Goal: Communication & Community: Answer question/provide support

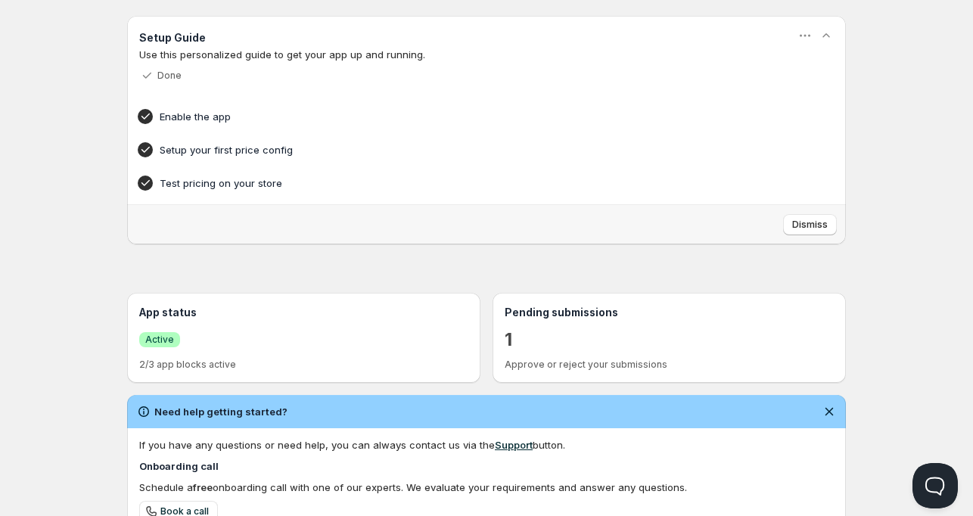
scroll to position [227, 0]
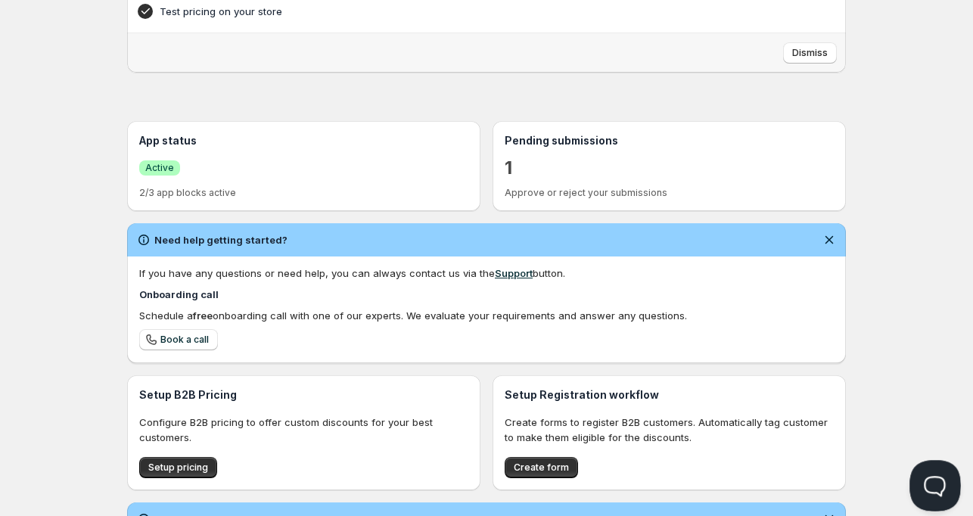
click at [925, 478] on button "Open Beacon popover" at bounding box center [932, 482] width 45 height 45
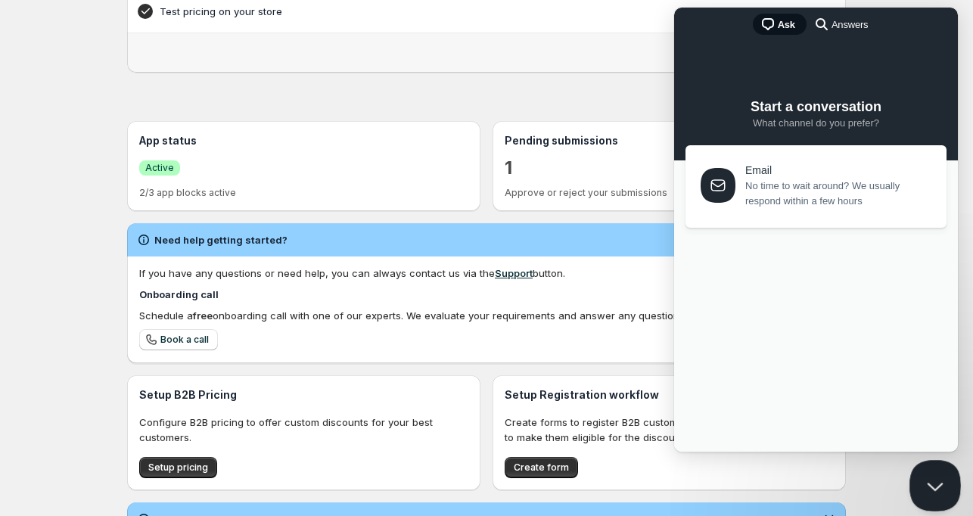
scroll to position [0, 0]
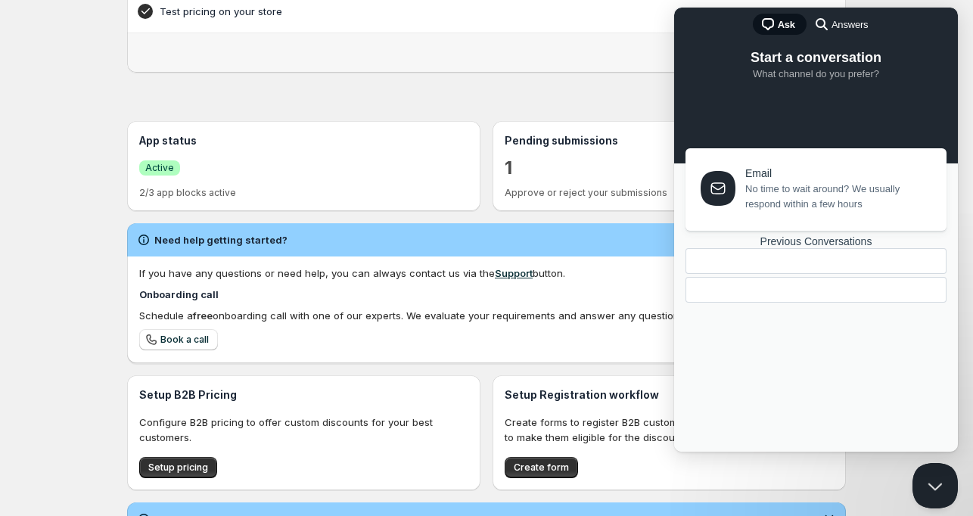
click at [809, 248] on div "Previous Conversations" at bounding box center [816, 241] width 261 height 13
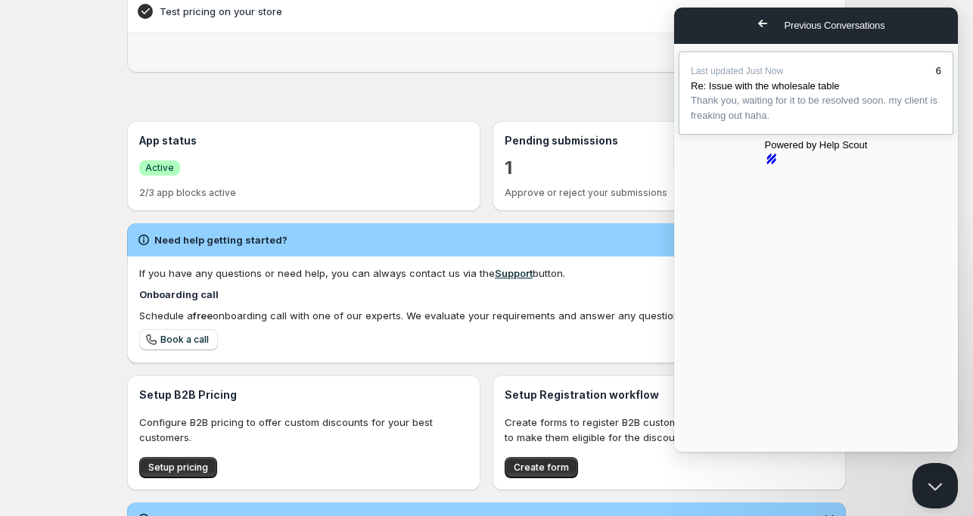
click at [776, 120] on span "Thank you, waiting for it to be resolved soon. my client is freaking out haha." at bounding box center [814, 108] width 247 height 26
click at [702, 453] on button "Close" at bounding box center [688, 463] width 27 height 20
click at [936, 76] on div "6" at bounding box center [938, 71] width 5 height 15
click at [702, 453] on button "Close" at bounding box center [688, 463] width 27 height 20
drag, startPoint x: 796, startPoint y: 133, endPoint x: 689, endPoint y: 25, distance: 152.0
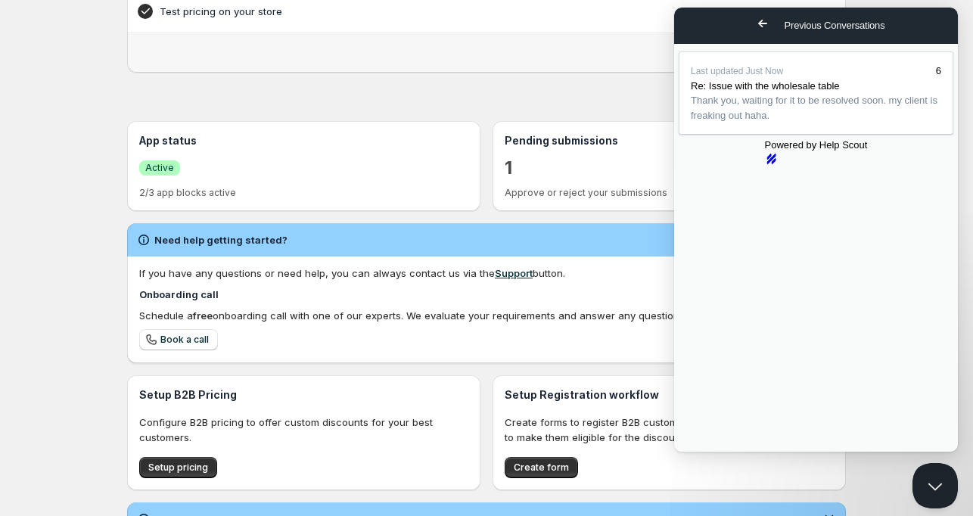
click at [754, 25] on span "Go back" at bounding box center [763, 23] width 18 height 18
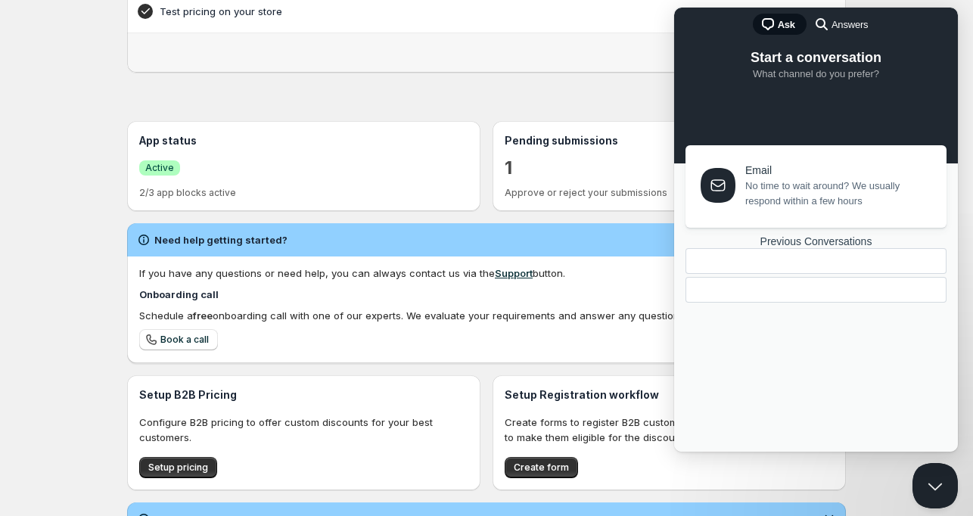
click at [787, 190] on span "No time to wait around? We usually respond within a few hours" at bounding box center [837, 194] width 184 height 30
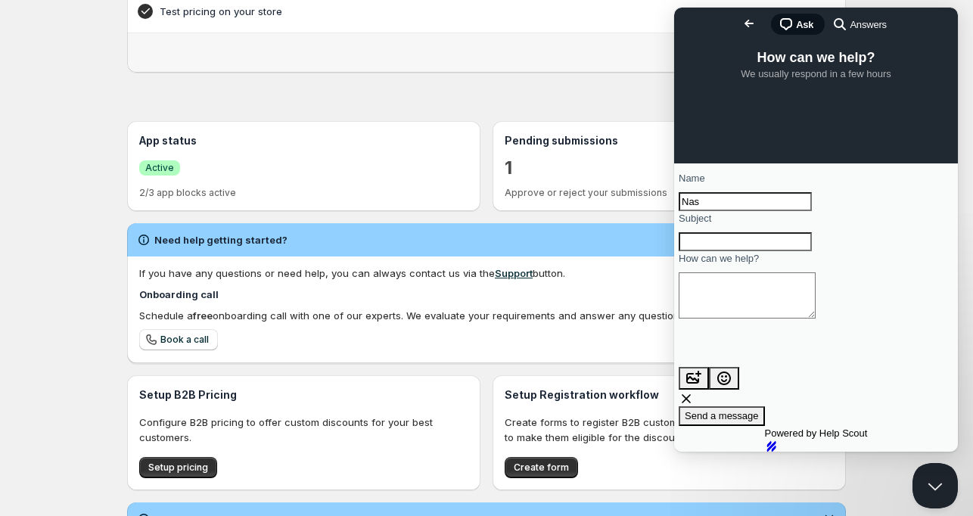
click at [850, 18] on span "Answers" at bounding box center [868, 24] width 36 height 15
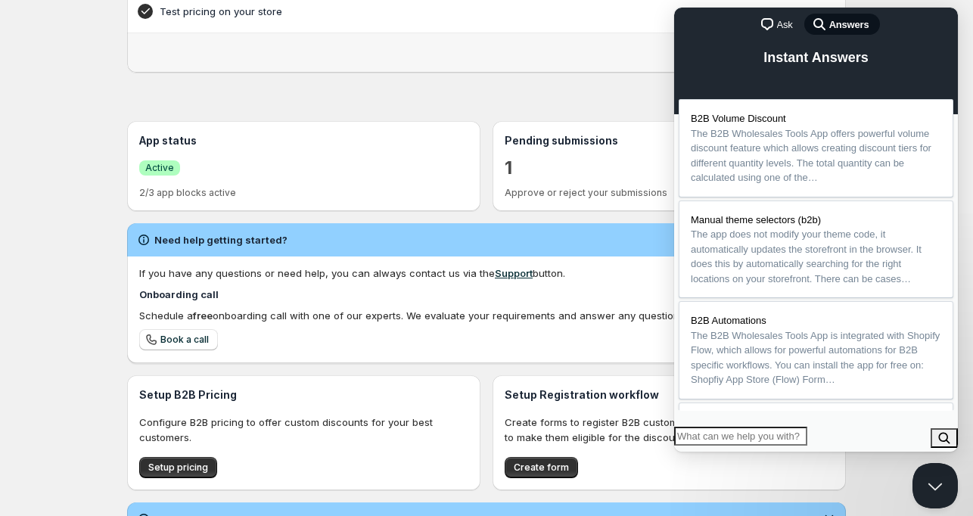
click at [785, 22] on span "Ask" at bounding box center [785, 24] width 16 height 15
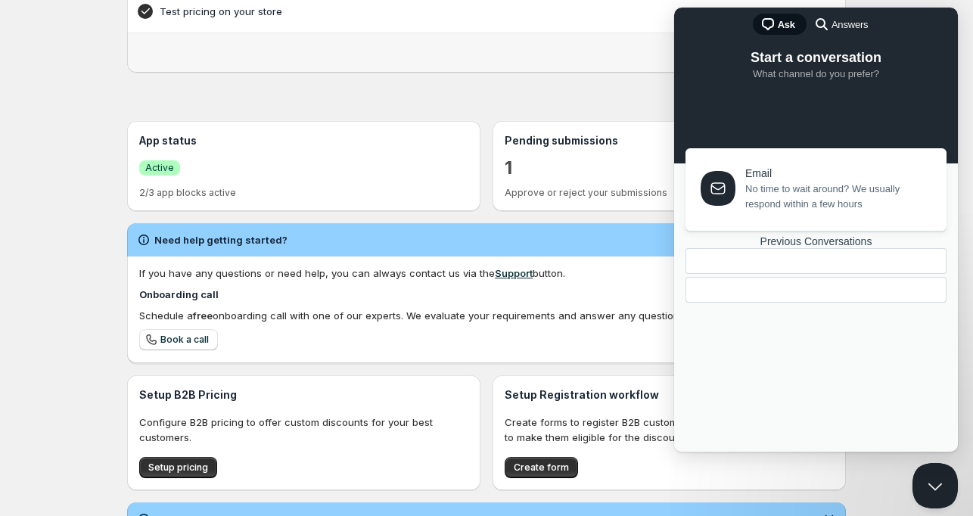
click at [816, 248] on div "Previous Conversations" at bounding box center [816, 241] width 261 height 13
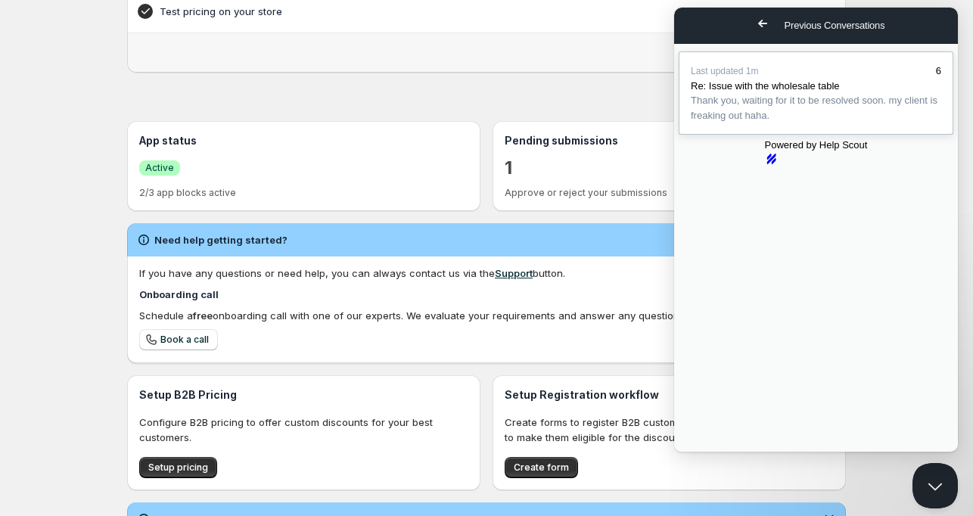
click at [859, 90] on div "Re: Issue with the wholesale table" at bounding box center [816, 86] width 250 height 15
click at [702, 453] on button "Close" at bounding box center [688, 463] width 27 height 20
click at [922, 481] on button "Close Beacon popover" at bounding box center [932, 482] width 45 height 45
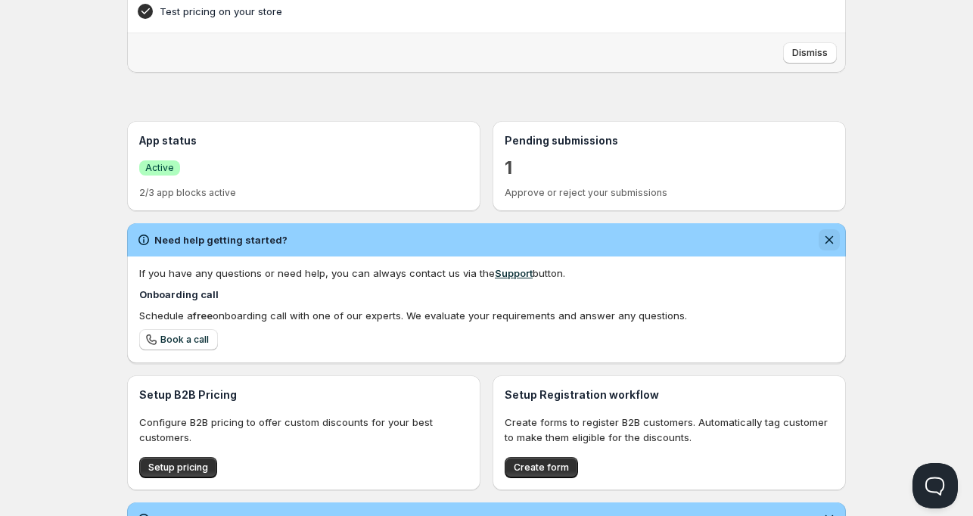
click at [826, 243] on icon "Dismiss notification" at bounding box center [830, 240] width 8 height 8
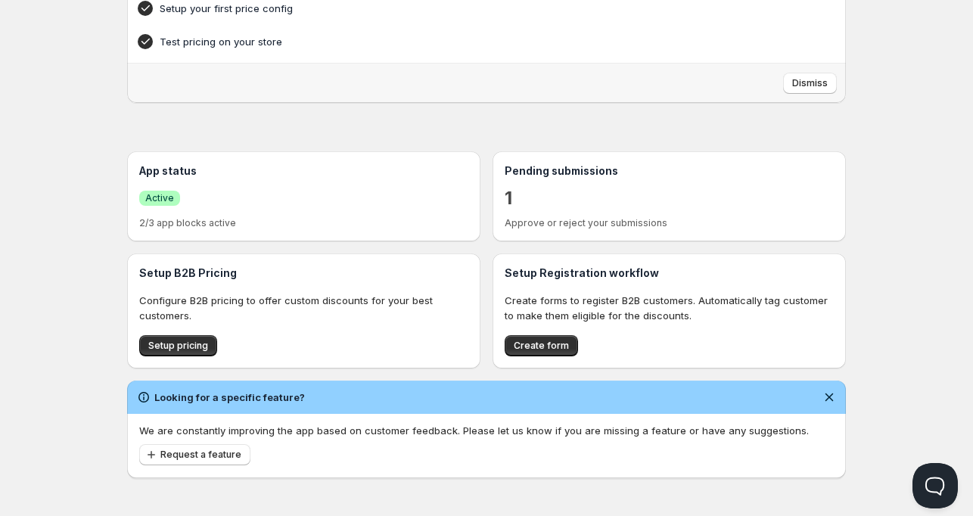
scroll to position [197, 0]
